Goal: Information Seeking & Learning: Check status

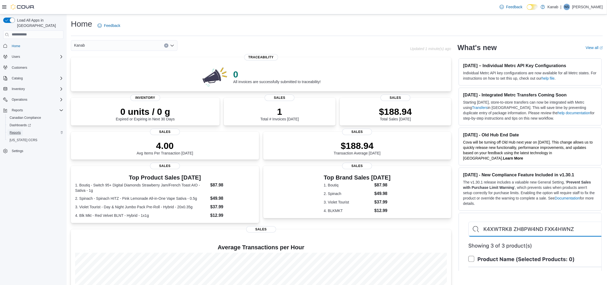
click at [15, 130] on span "Reports" at bounding box center [15, 133] width 11 height 6
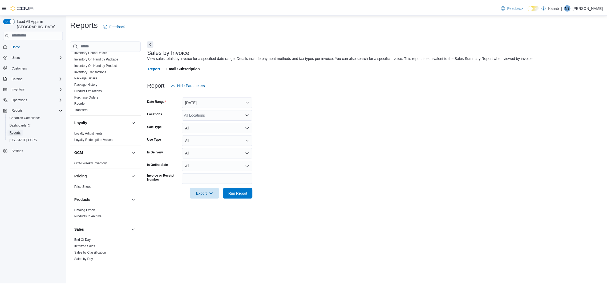
scroll to position [298, 0]
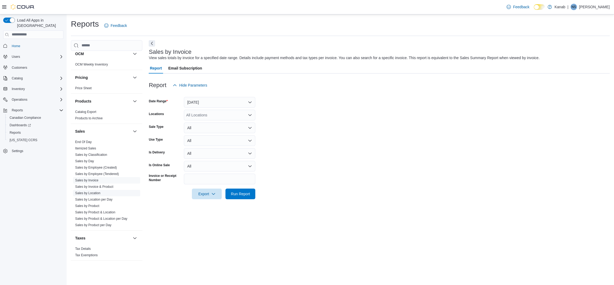
click at [93, 193] on link "Sales by Location" at bounding box center [87, 193] width 25 height 4
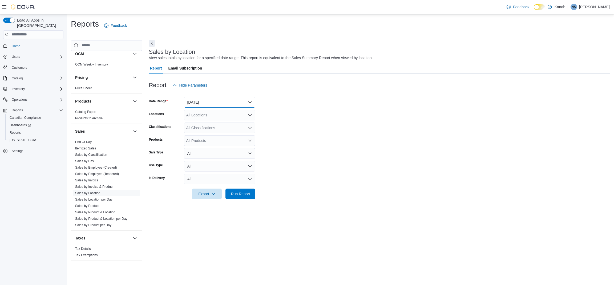
click at [203, 101] on button "Yesterday" at bounding box center [219, 102] width 71 height 11
click at [222, 154] on span "Last 7 Days (excluding today)" at bounding box center [222, 155] width 61 height 6
click at [240, 198] on span "Run Report" at bounding box center [240, 193] width 23 height 11
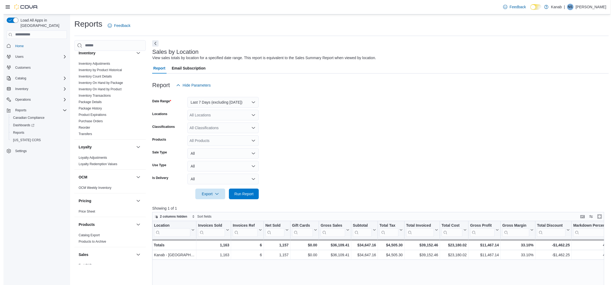
scroll to position [175, 0]
click at [85, 126] on link "Reorder" at bounding box center [80, 128] width 11 height 4
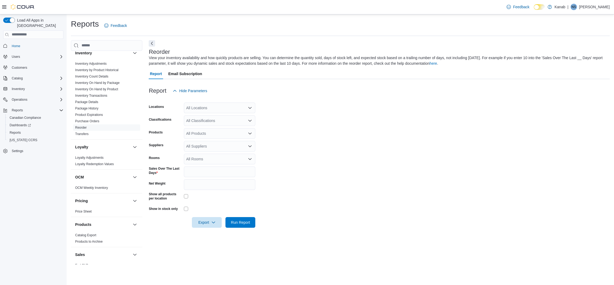
click at [204, 108] on div "All Locations" at bounding box center [219, 108] width 71 height 11
click at [297, 110] on form "Locations All Locations Combo box. Selected. Combo box input. All Locations. Ty…" at bounding box center [379, 162] width 461 height 132
click at [196, 173] on input "*" at bounding box center [219, 172] width 71 height 11
type input "**"
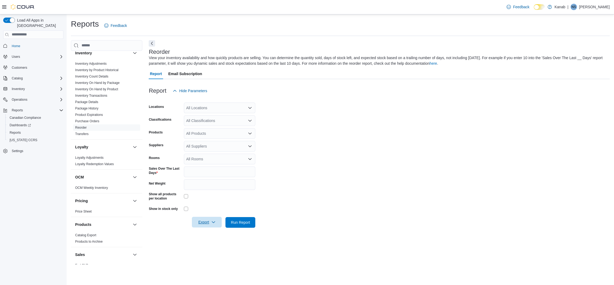
click at [214, 223] on icon "button" at bounding box center [213, 222] width 4 height 4
click at [204, 231] on span "Export to Excel" at bounding box center [208, 233] width 24 height 4
